Goal: Task Accomplishment & Management: Manage account settings

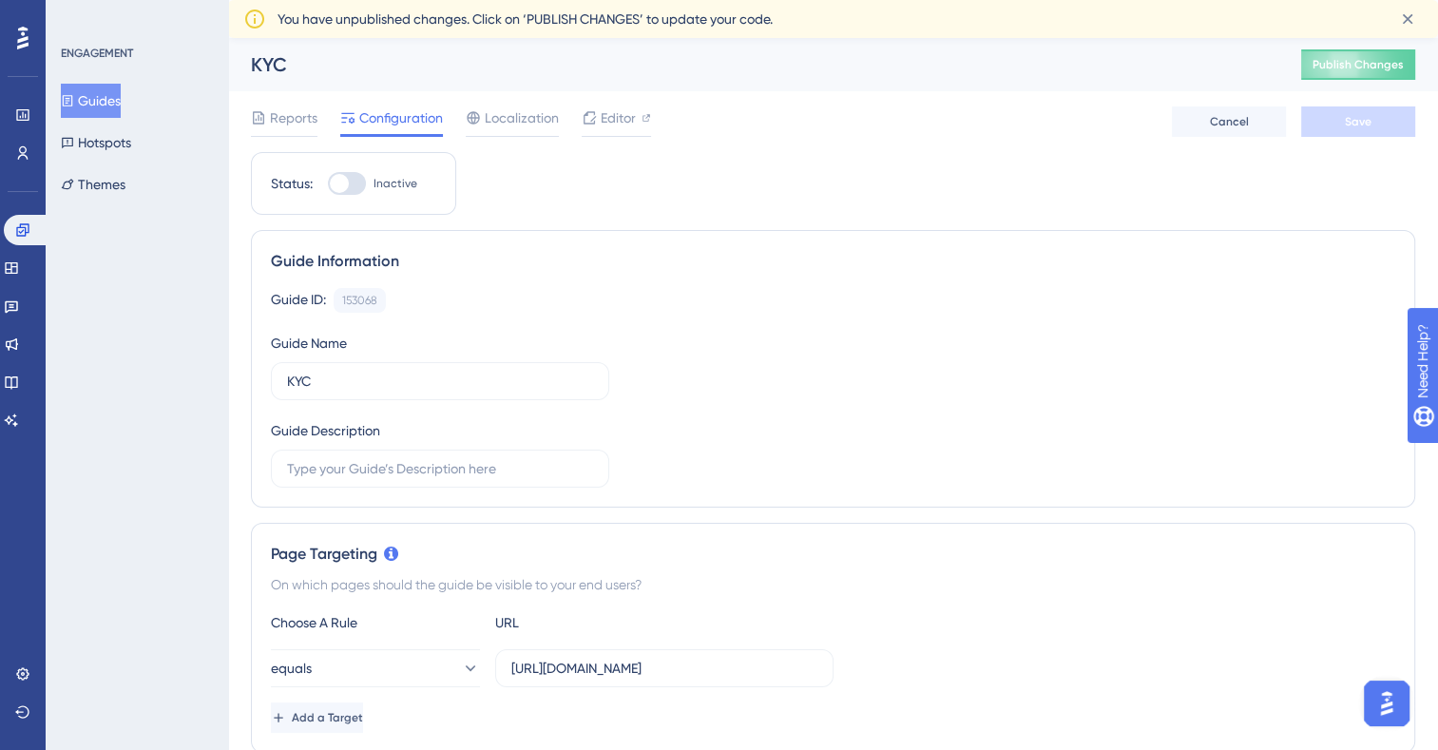
click at [90, 110] on button "Guides" at bounding box center [91, 101] width 60 height 34
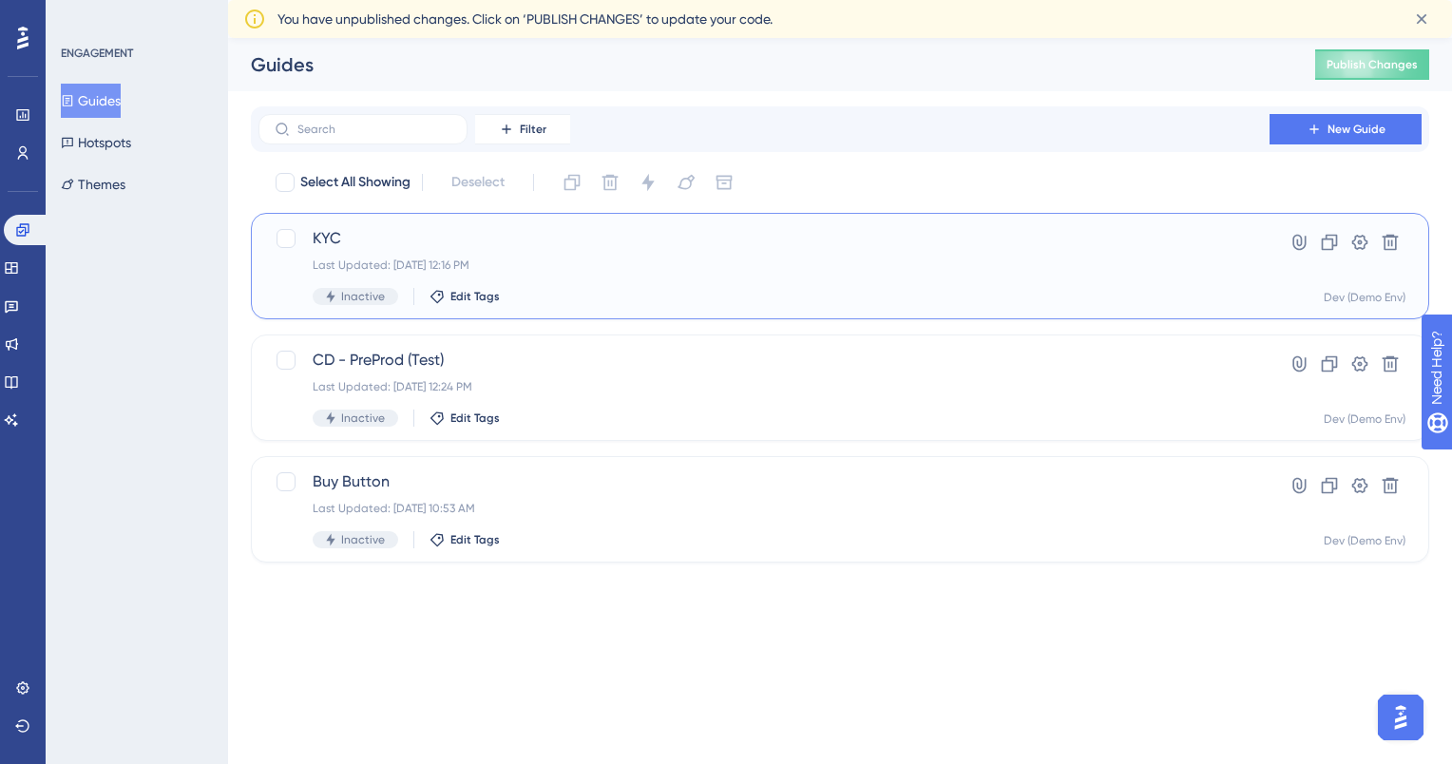
click at [357, 261] on div "Last Updated: [DATE] 12:16 PM" at bounding box center [764, 265] width 903 height 15
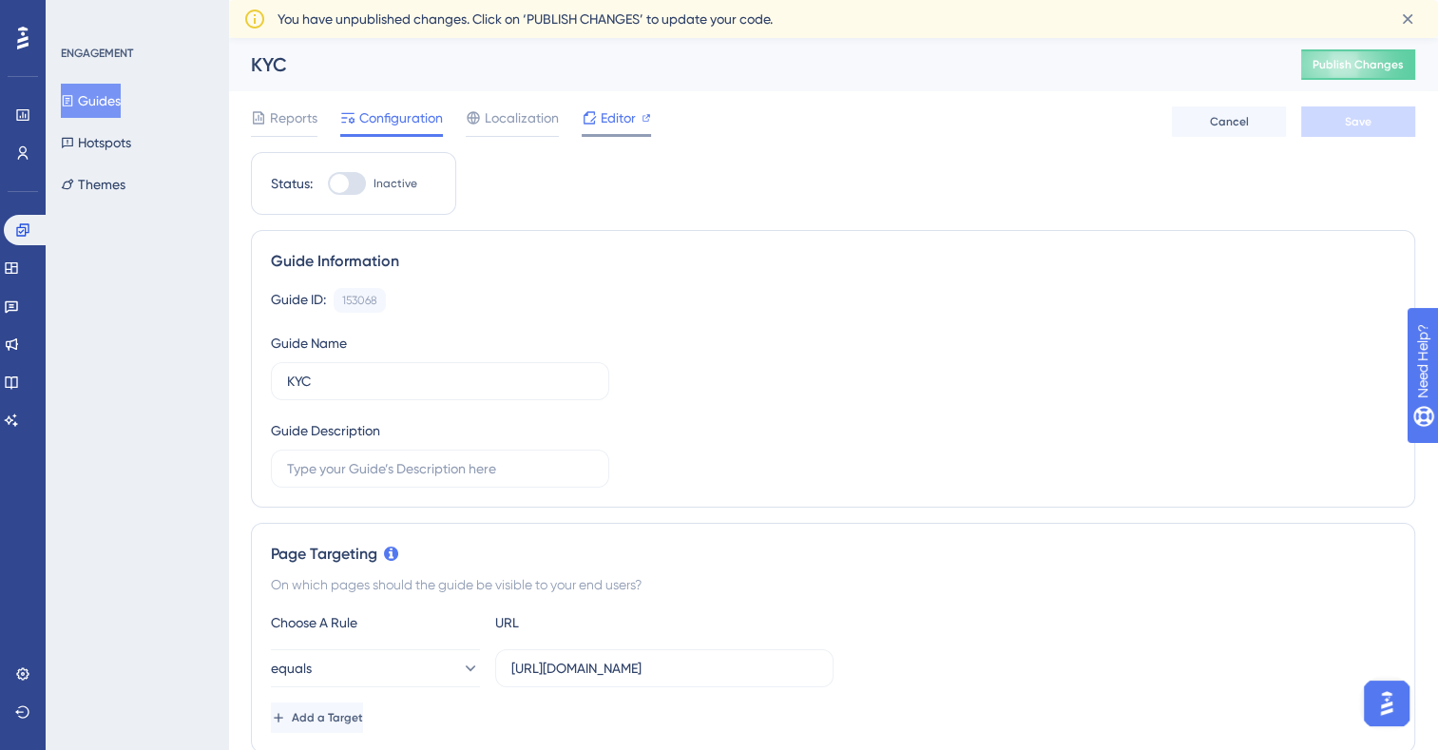
click at [615, 118] on span "Editor" at bounding box center [618, 117] width 35 height 23
click at [106, 103] on button "Guides" at bounding box center [91, 101] width 60 height 34
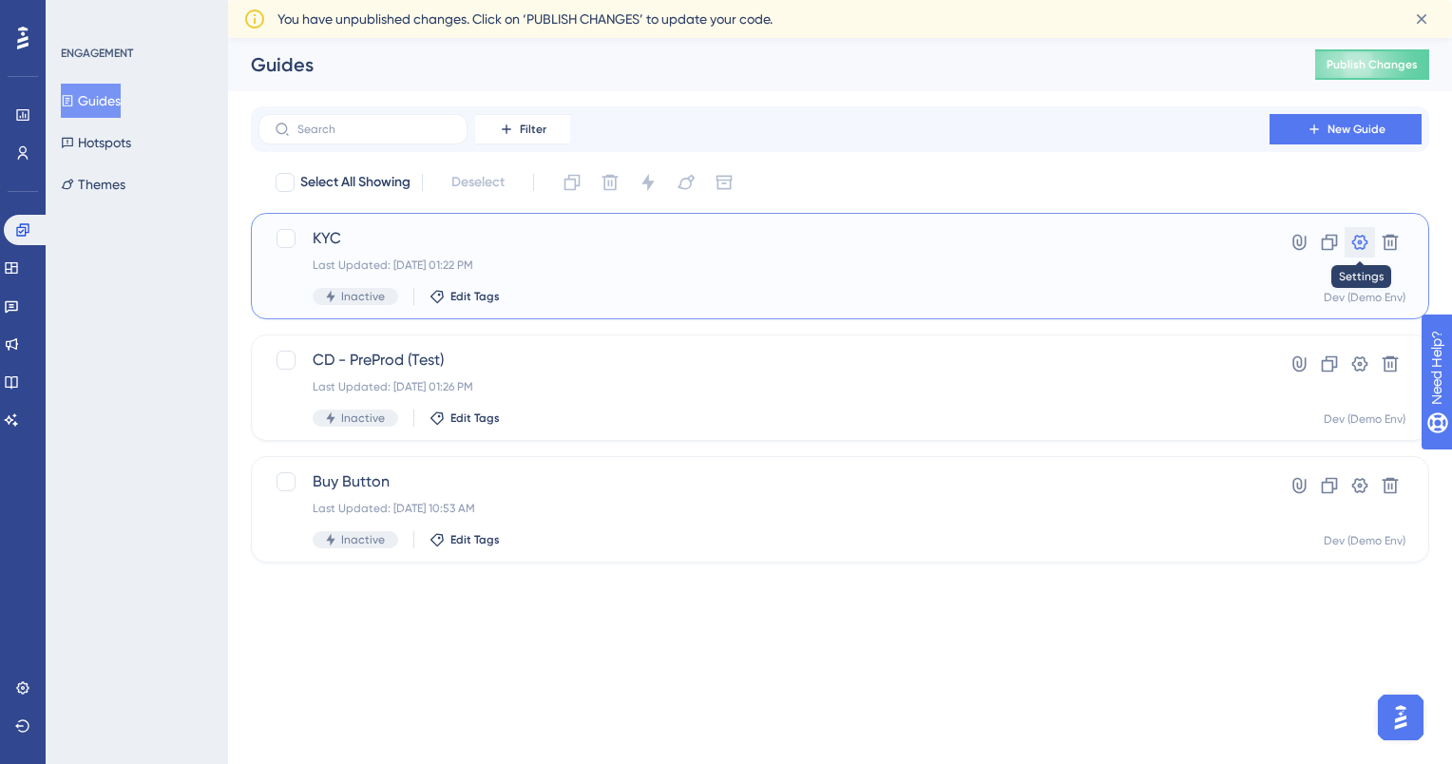
click at [1361, 242] on icon at bounding box center [1361, 242] width 16 height 15
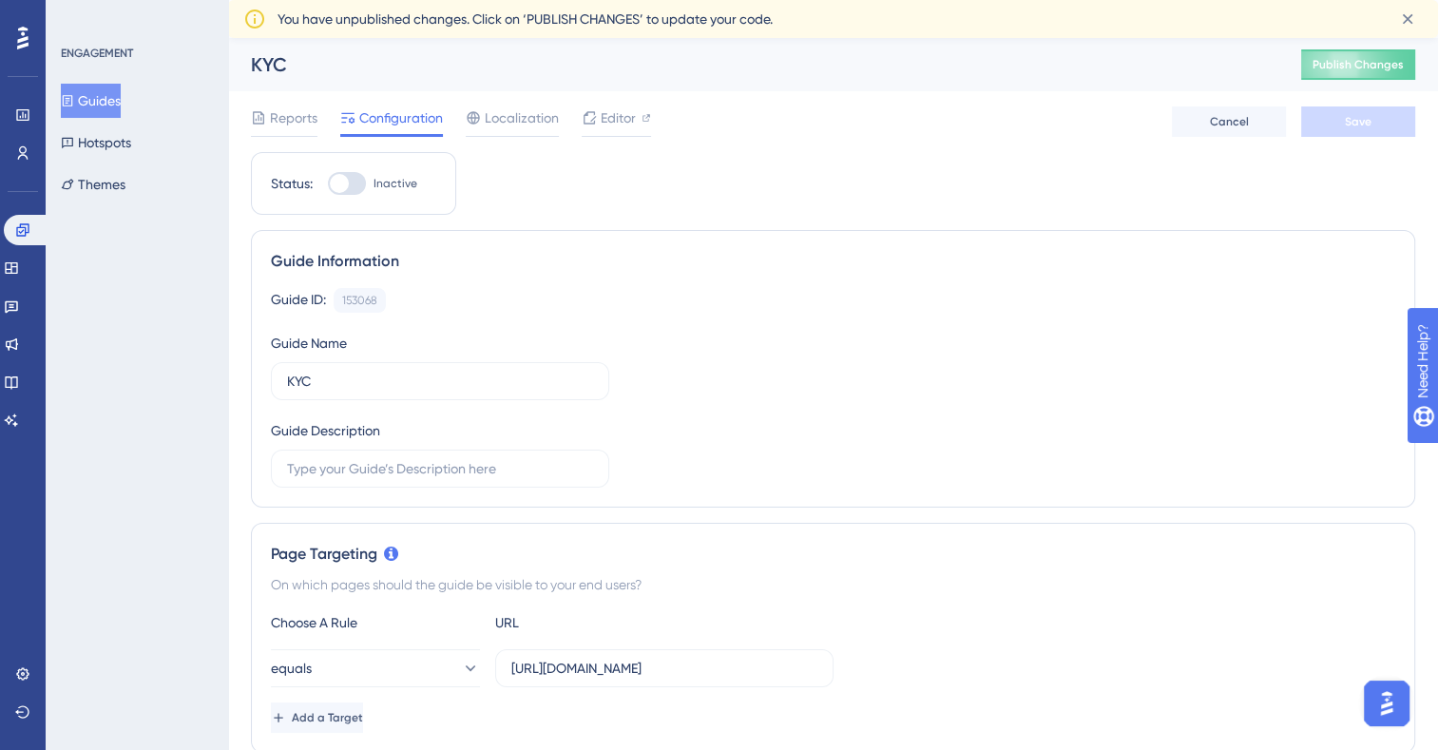
click at [272, 68] on div "KYC" at bounding box center [752, 64] width 1003 height 27
click at [88, 90] on button "Guides" at bounding box center [91, 101] width 60 height 34
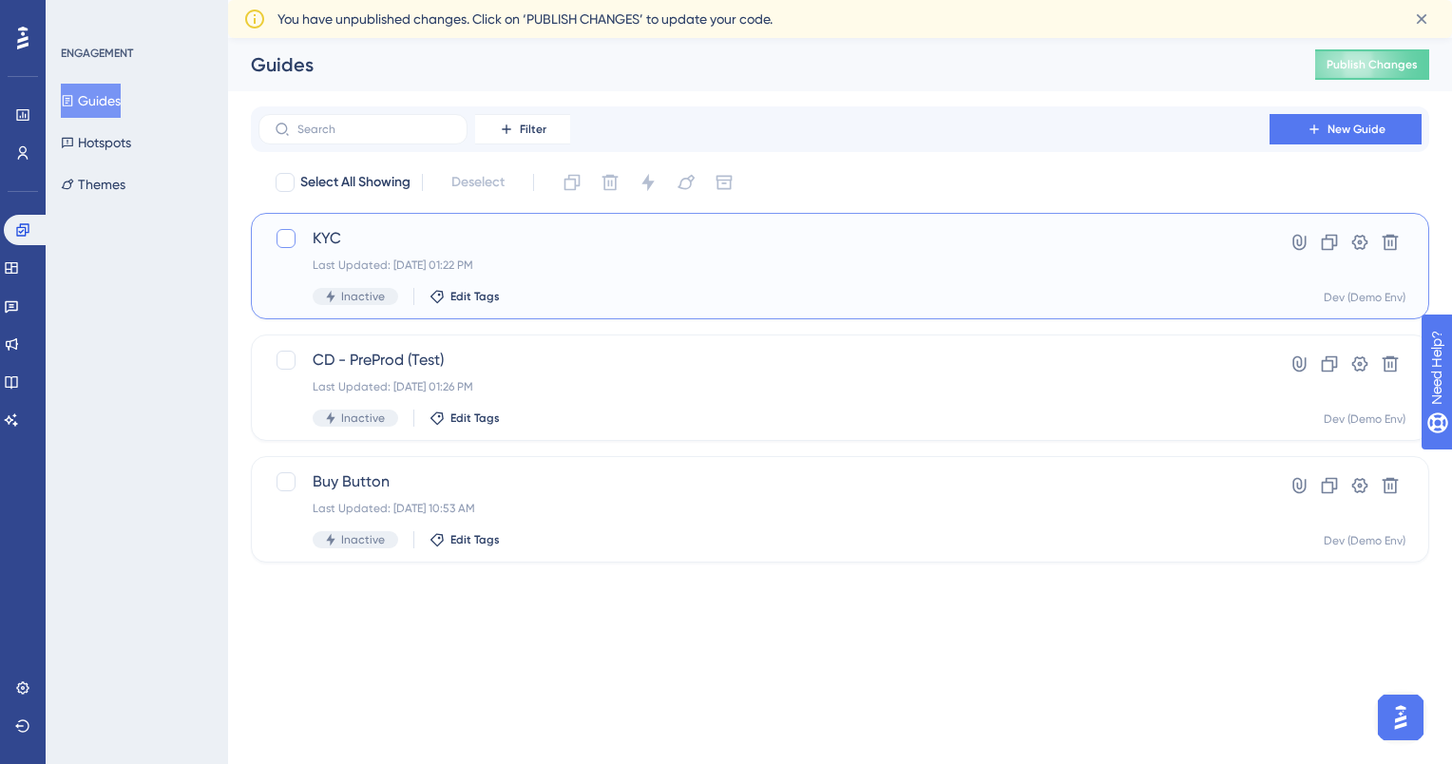
click at [289, 240] on div at bounding box center [286, 238] width 19 height 19
checkbox input "true"
drag, startPoint x: 317, startPoint y: 238, endPoint x: 810, endPoint y: 175, distance: 497.3
click at [810, 175] on div "Select All Showing Deselect (1) Clone Delete Change Status Change Theme Switch …" at bounding box center [852, 182] width 1156 height 30
click at [384, 235] on span "KYC" at bounding box center [764, 238] width 903 height 23
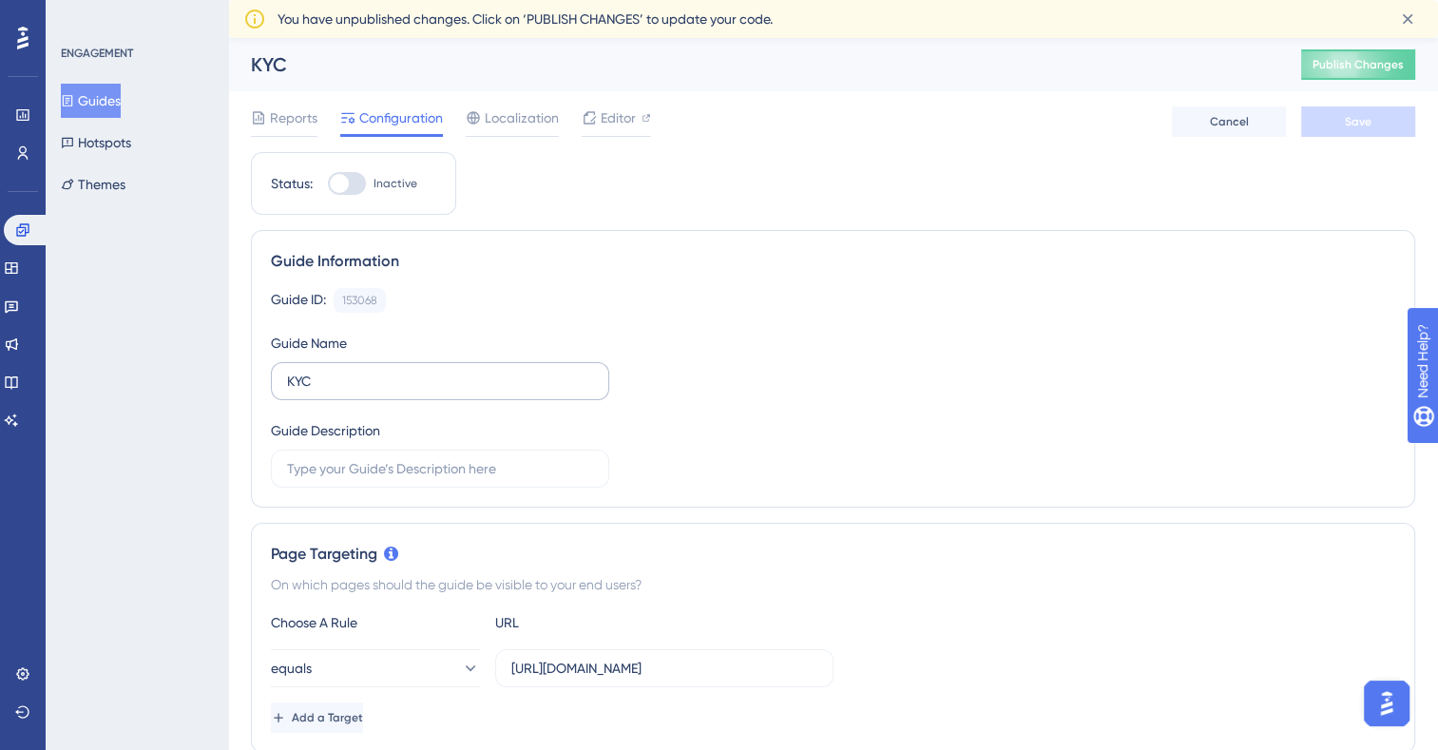
click at [330, 363] on label "KYC" at bounding box center [440, 381] width 338 height 38
click at [330, 371] on input "KYC" at bounding box center [440, 381] width 306 height 21
type input "KYC - Individual"
click at [1353, 125] on span "Save" at bounding box center [1358, 121] width 27 height 15
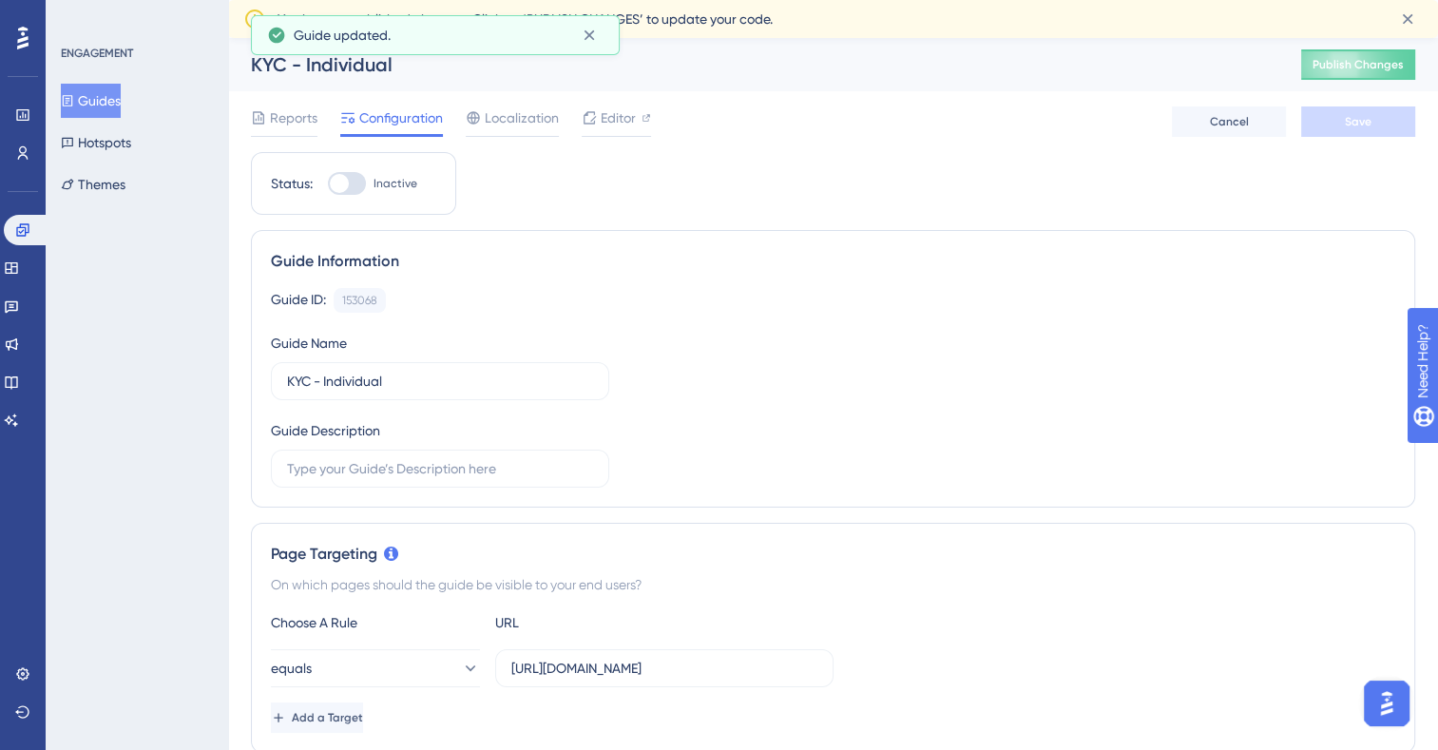
click at [121, 95] on button "Guides" at bounding box center [91, 101] width 60 height 34
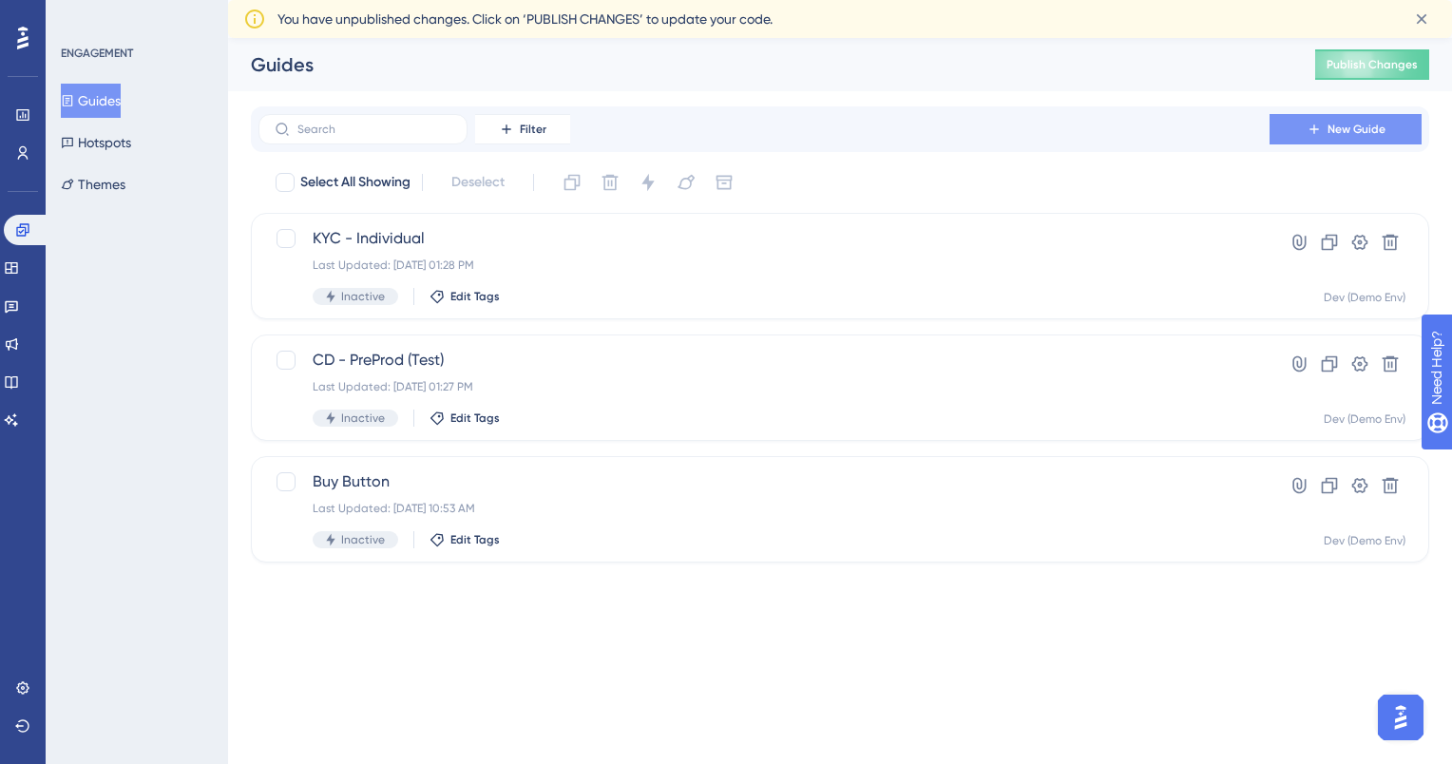
click at [1312, 132] on icon at bounding box center [1314, 129] width 15 height 15
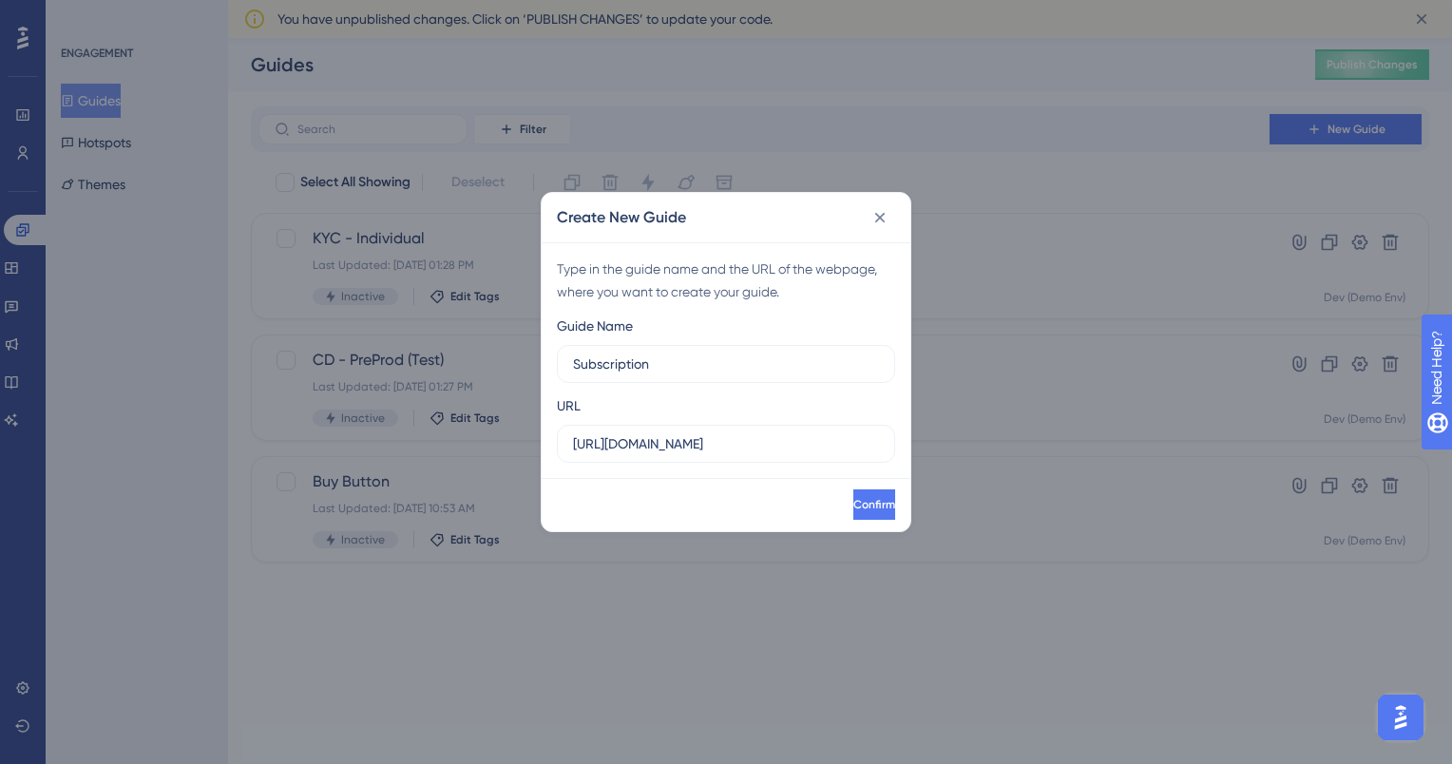
type input "Subscription"
click at [875, 224] on icon at bounding box center [880, 217] width 19 height 19
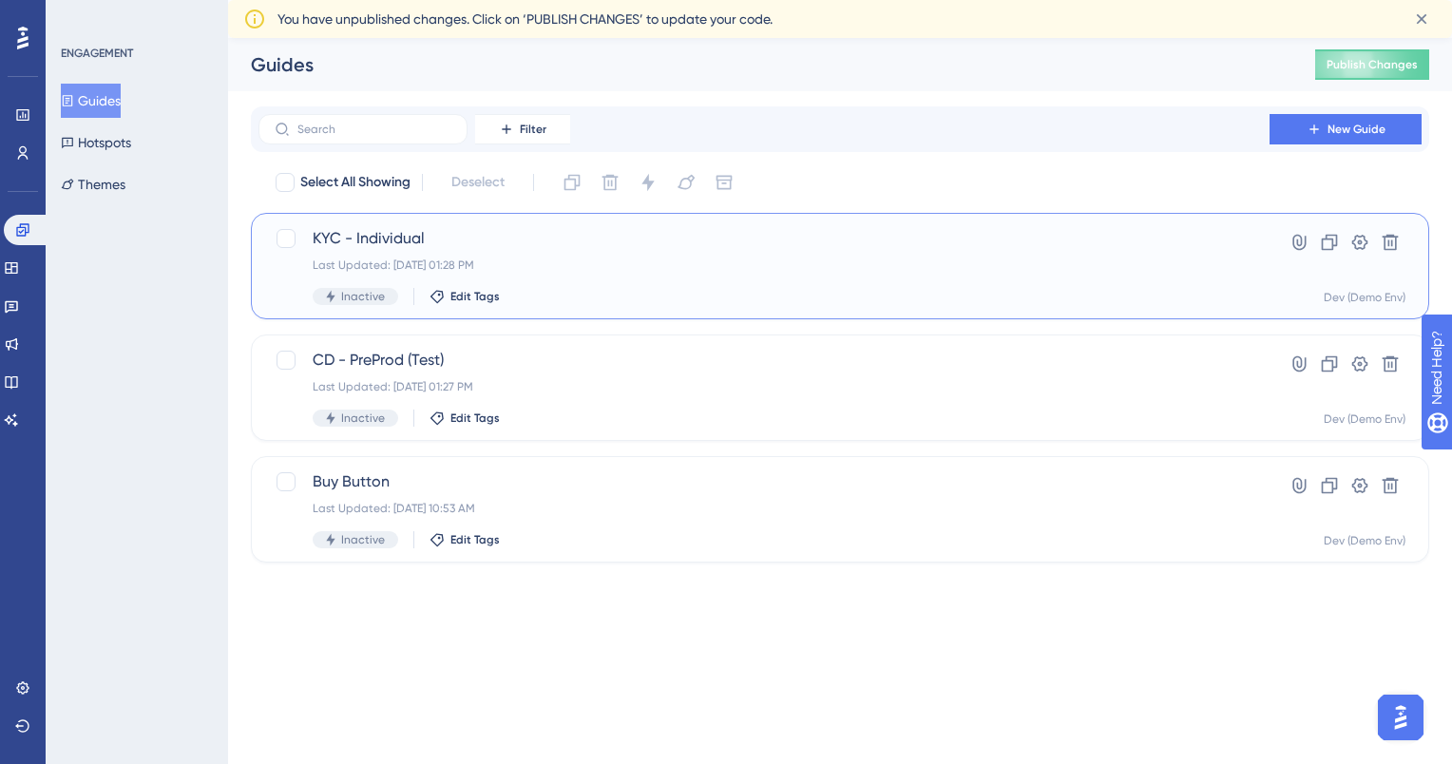
click at [696, 274] on div "KYC - Individual Last Updated: [DATE] 01:28 PM Inactive Edit Tags" at bounding box center [764, 266] width 903 height 78
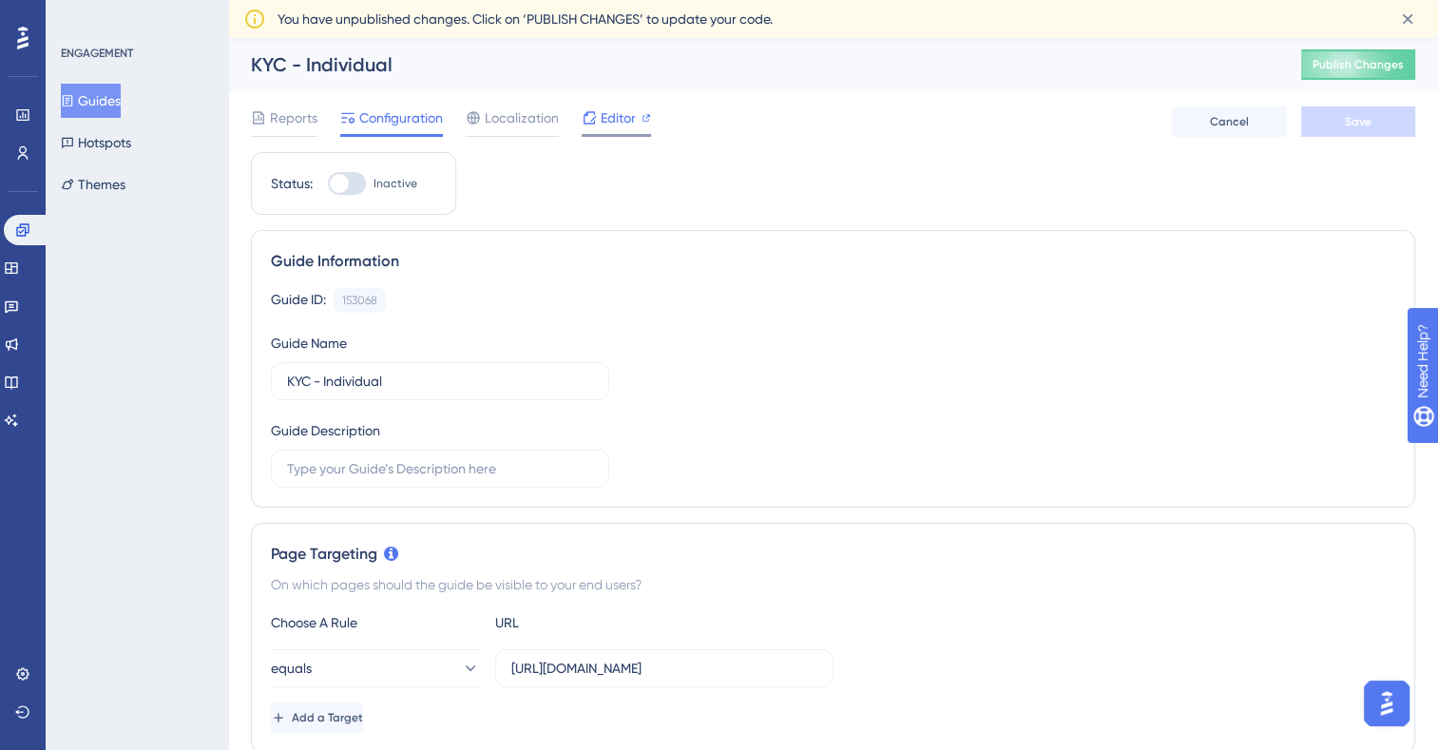
click at [591, 106] on div at bounding box center [589, 117] width 15 height 23
